Goal: Transaction & Acquisition: Purchase product/service

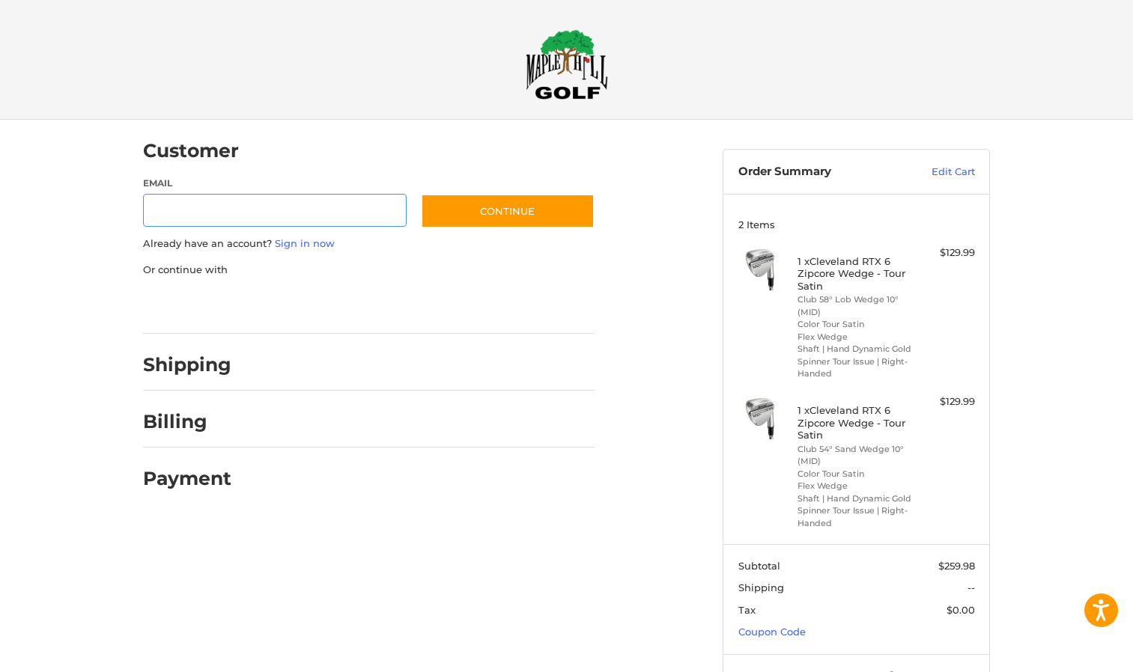
click at [213, 205] on input "Email" at bounding box center [275, 211] width 264 height 34
type input "**********"
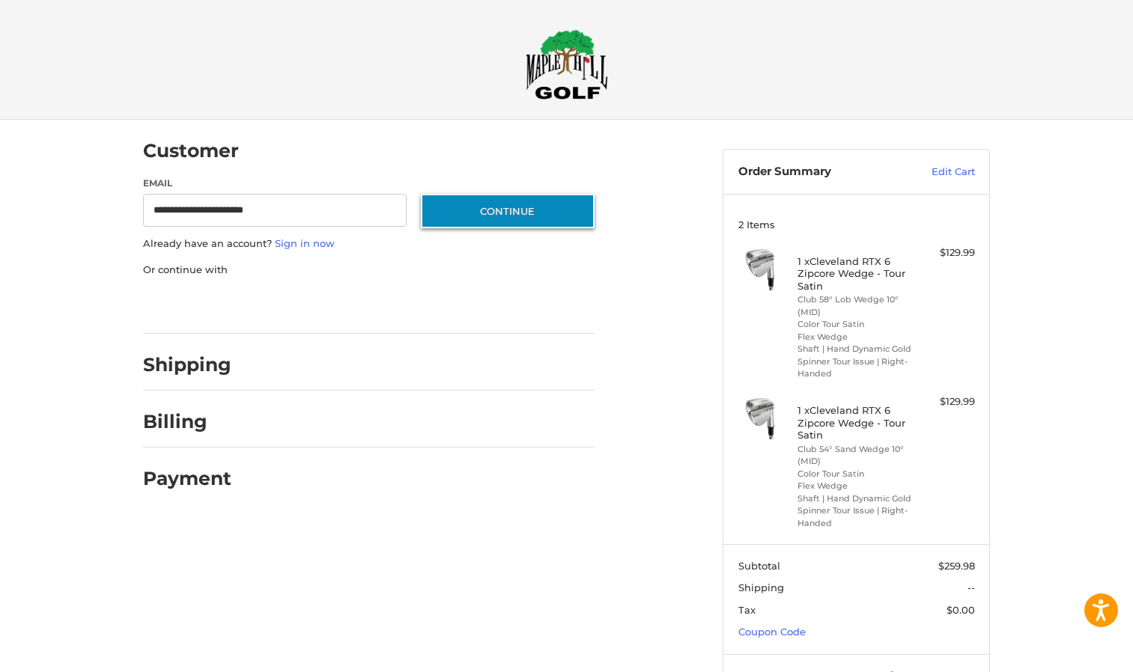
click at [518, 203] on button "Continue" at bounding box center [508, 211] width 174 height 34
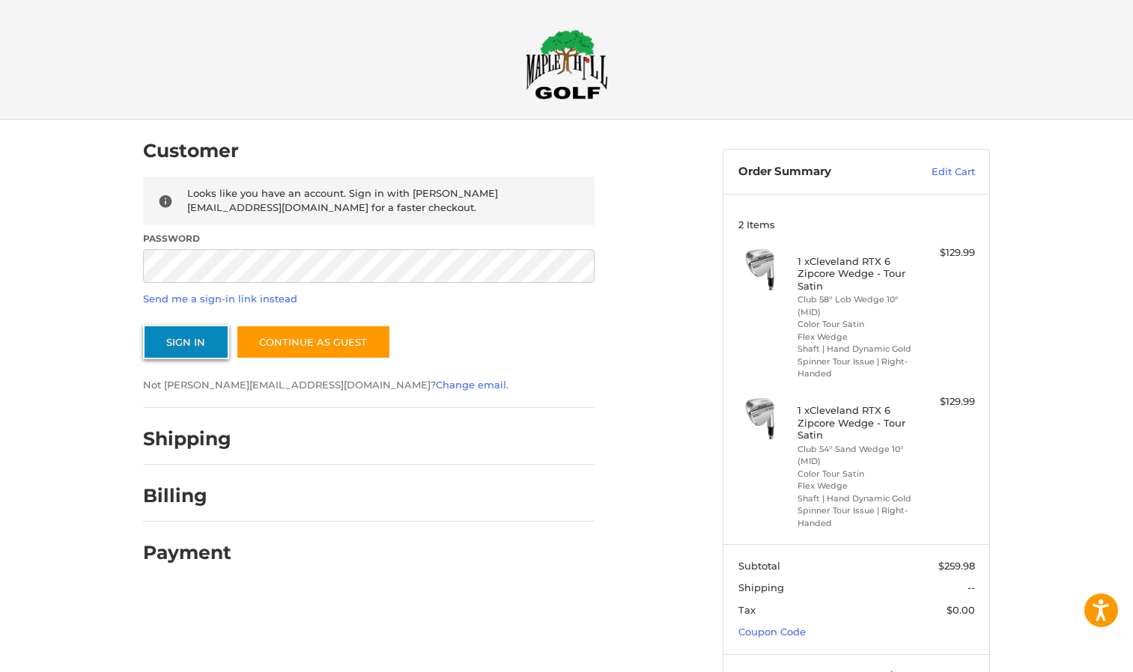
click at [180, 334] on button "Sign In" at bounding box center [186, 342] width 86 height 34
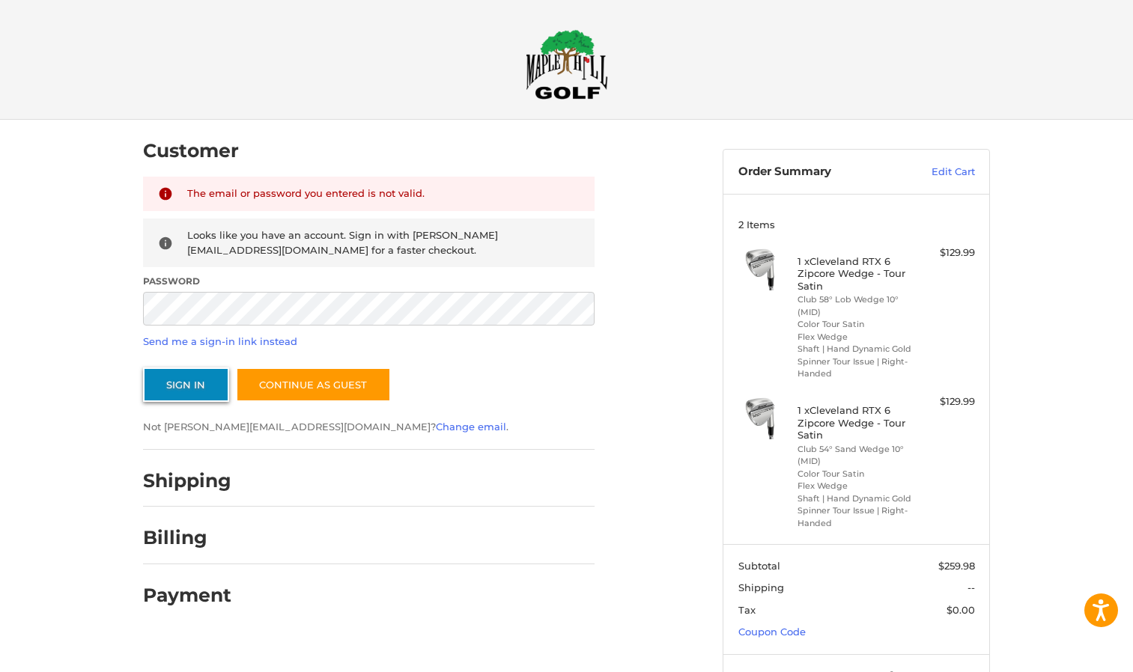
click at [194, 380] on button "Sign In" at bounding box center [186, 385] width 86 height 34
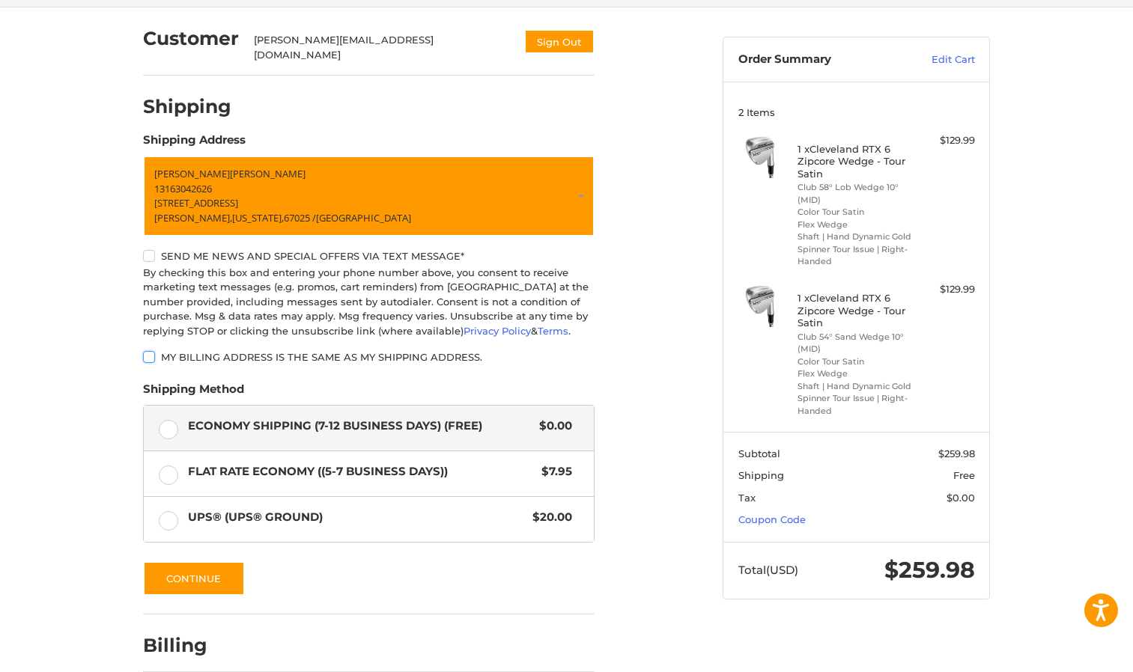
scroll to position [147, 0]
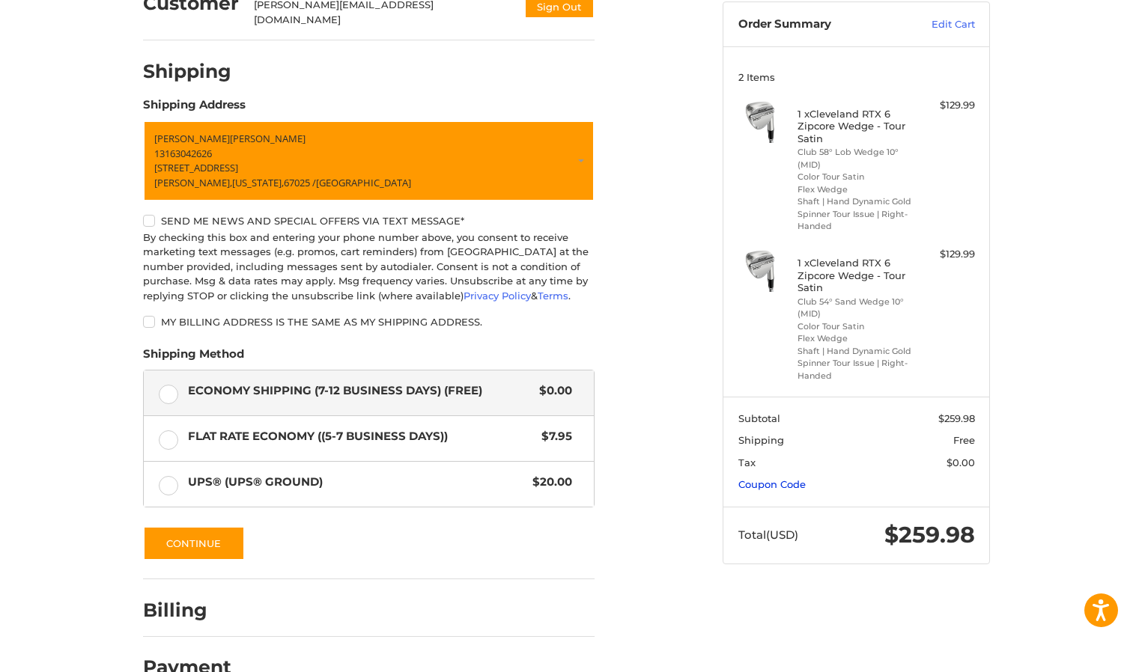
click at [757, 486] on link "Coupon Code" at bounding box center [771, 484] width 67 height 12
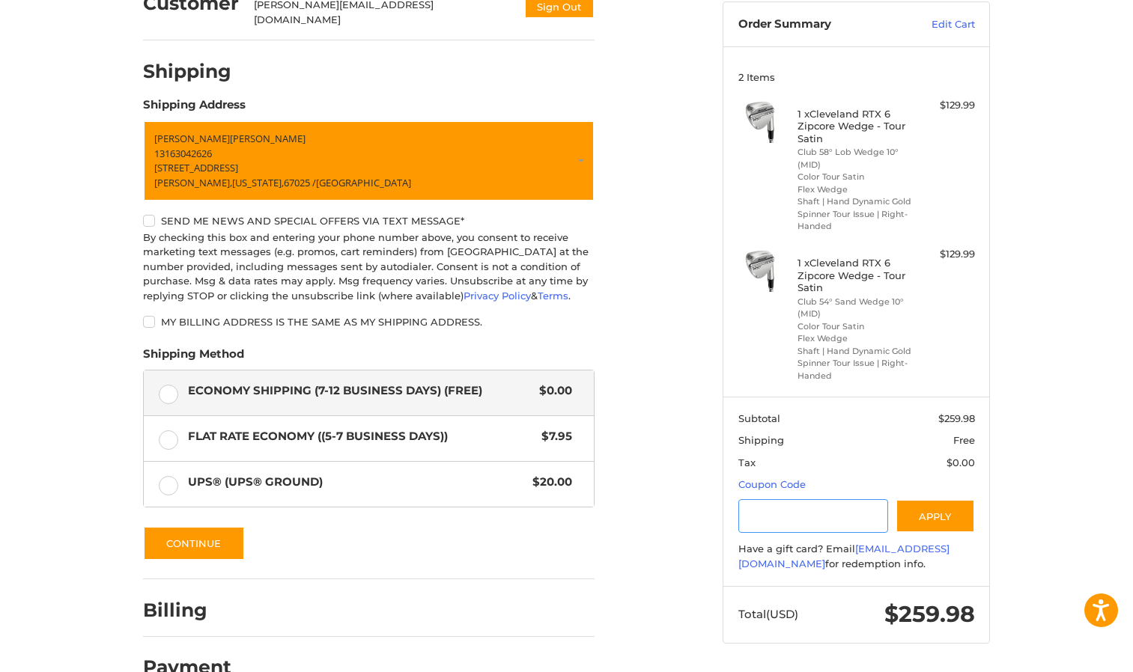
click at [792, 520] on input "Gift Certificate or Coupon Code" at bounding box center [813, 516] width 150 height 34
type input "**********"
click at [923, 516] on button "Apply" at bounding box center [934, 516] width 79 height 34
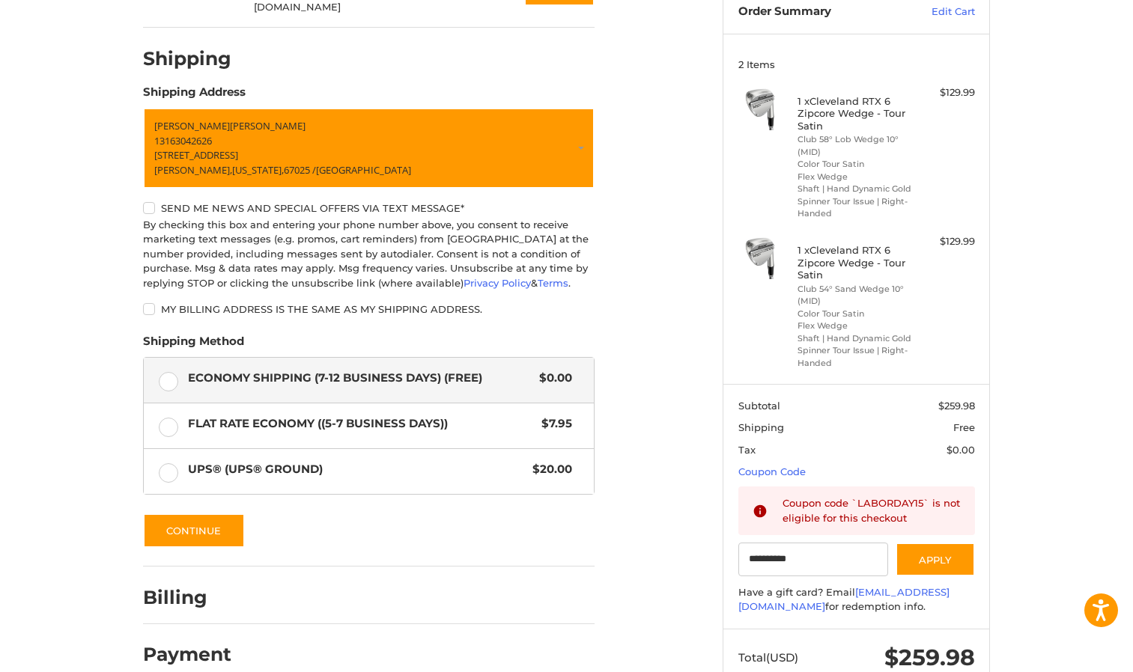
scroll to position [204, 0]
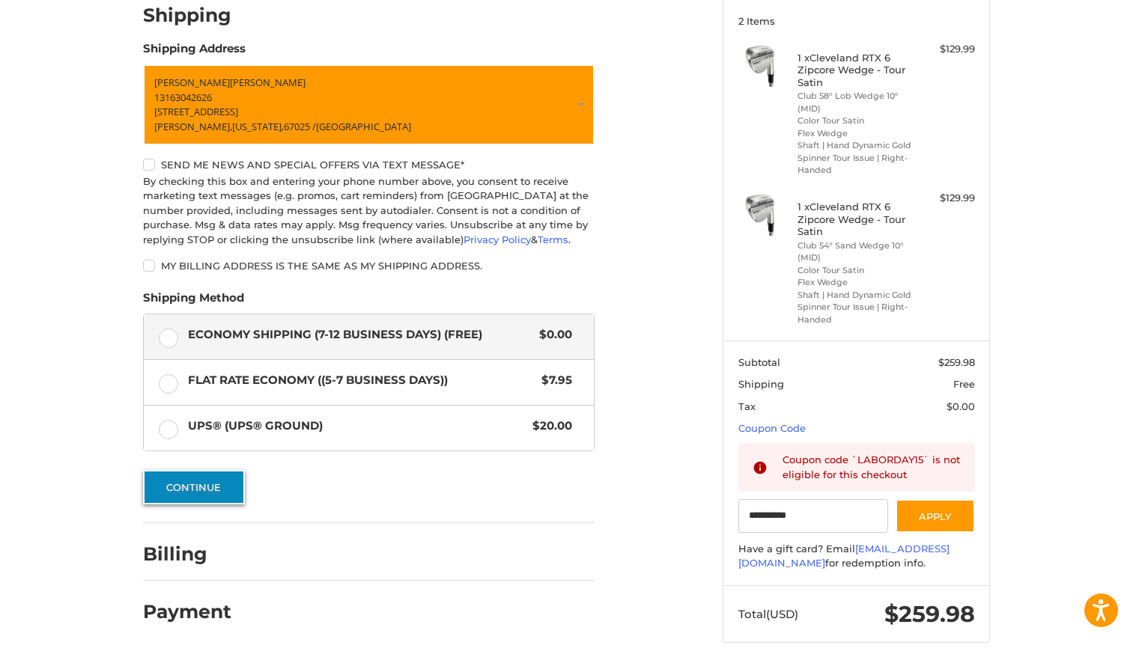
click at [202, 479] on button "Continue" at bounding box center [194, 487] width 102 height 34
